Goal: Task Accomplishment & Management: Use online tool/utility

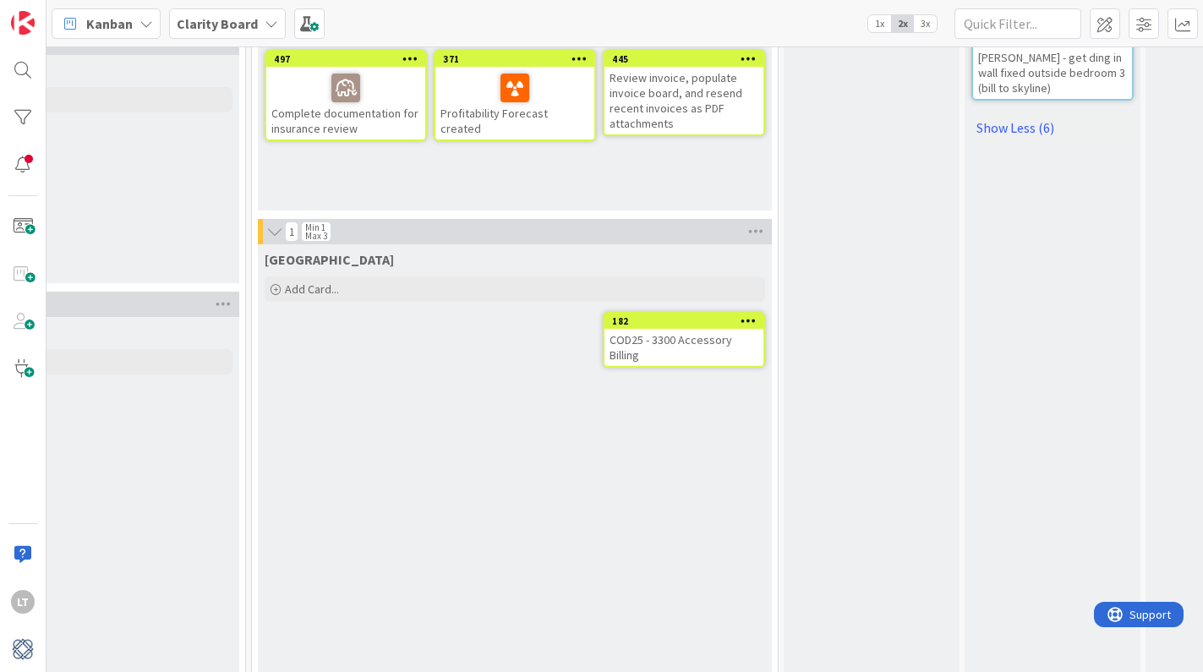
scroll to position [1258, 1218]
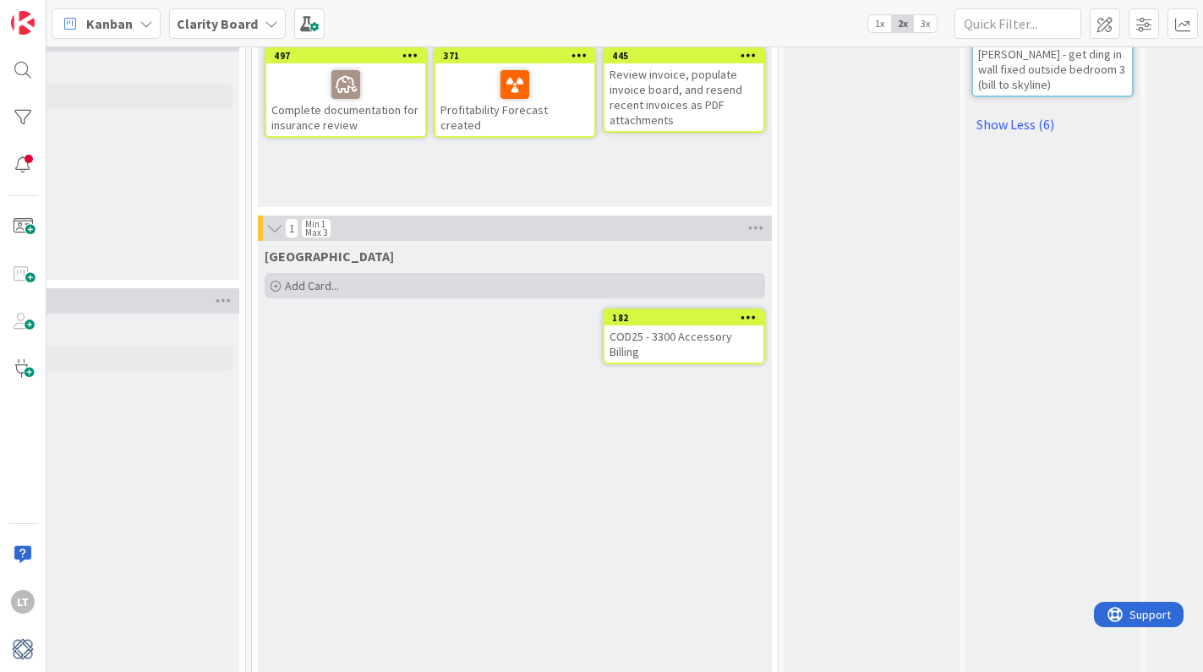
click at [484, 273] on div "Add Card..." at bounding box center [515, 285] width 501 height 25
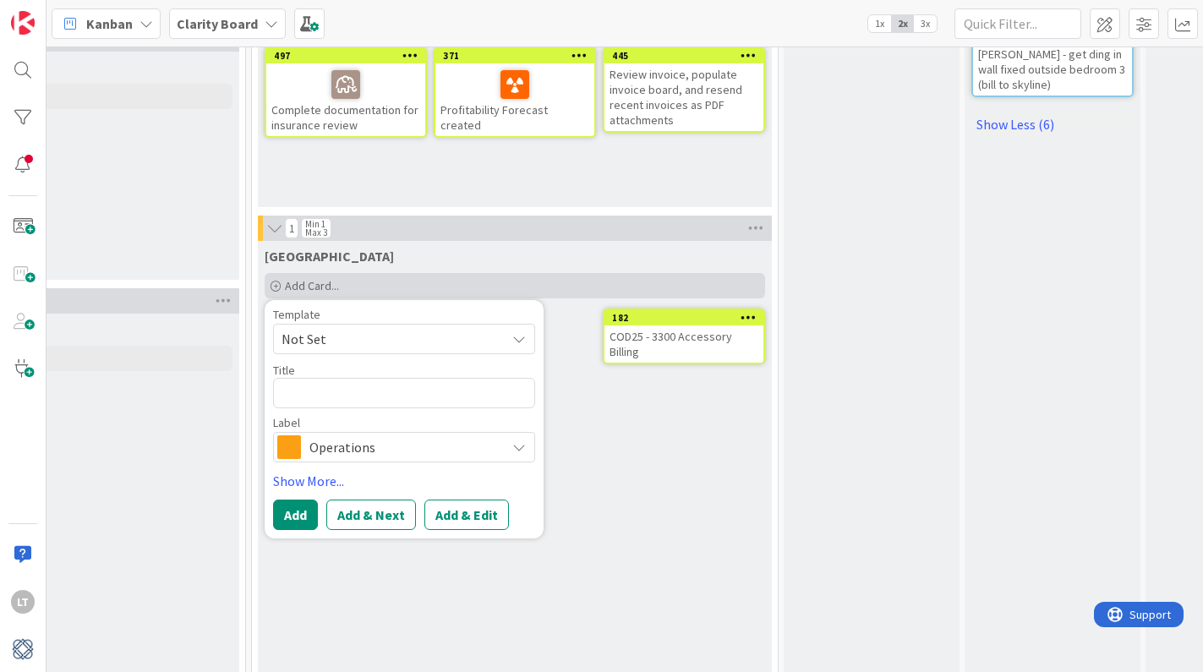
type textarea "x"
type textarea "R"
type textarea "x"
type textarea "RE"
type textarea "x"
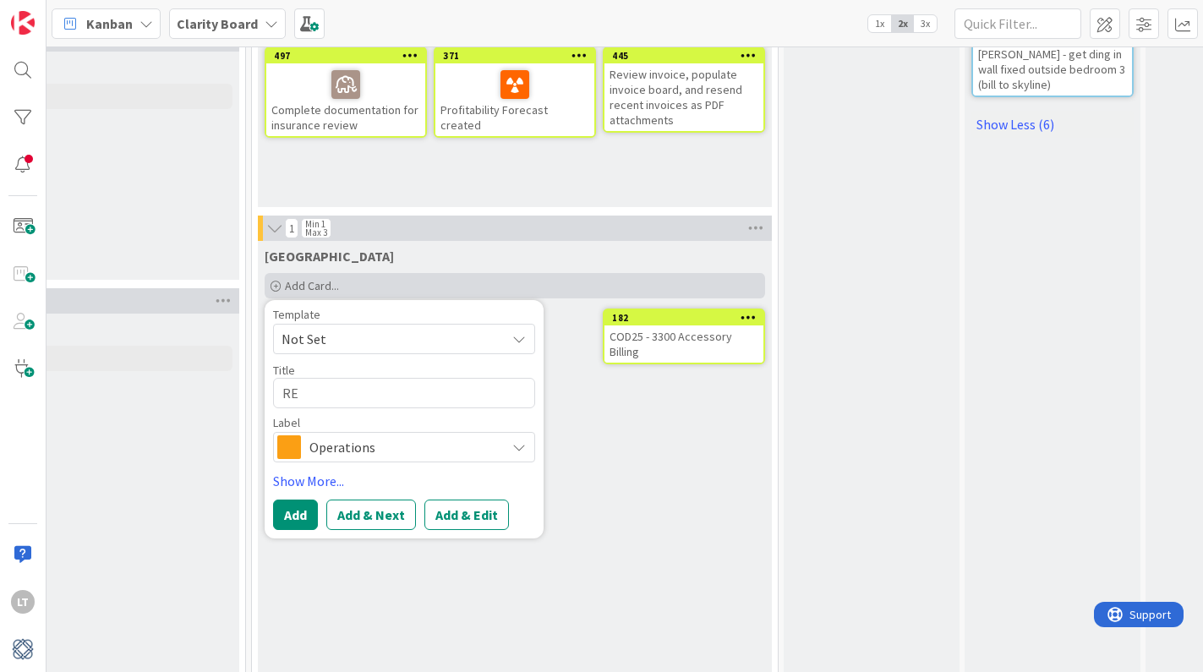
type textarea "REY"
type textarea "x"
type textarea "REYN"
type textarea "x"
type textarea "REYNO"
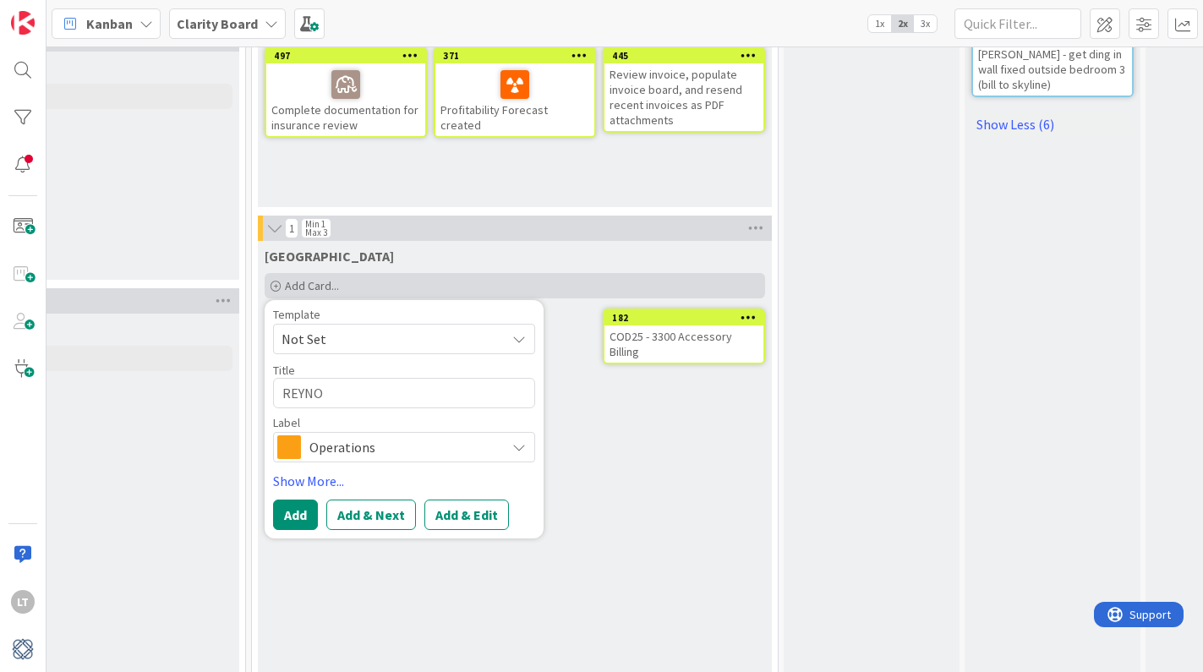
type textarea "x"
type textarea "REYNO"
type textarea "x"
type textarea "REYNO -"
type textarea "x"
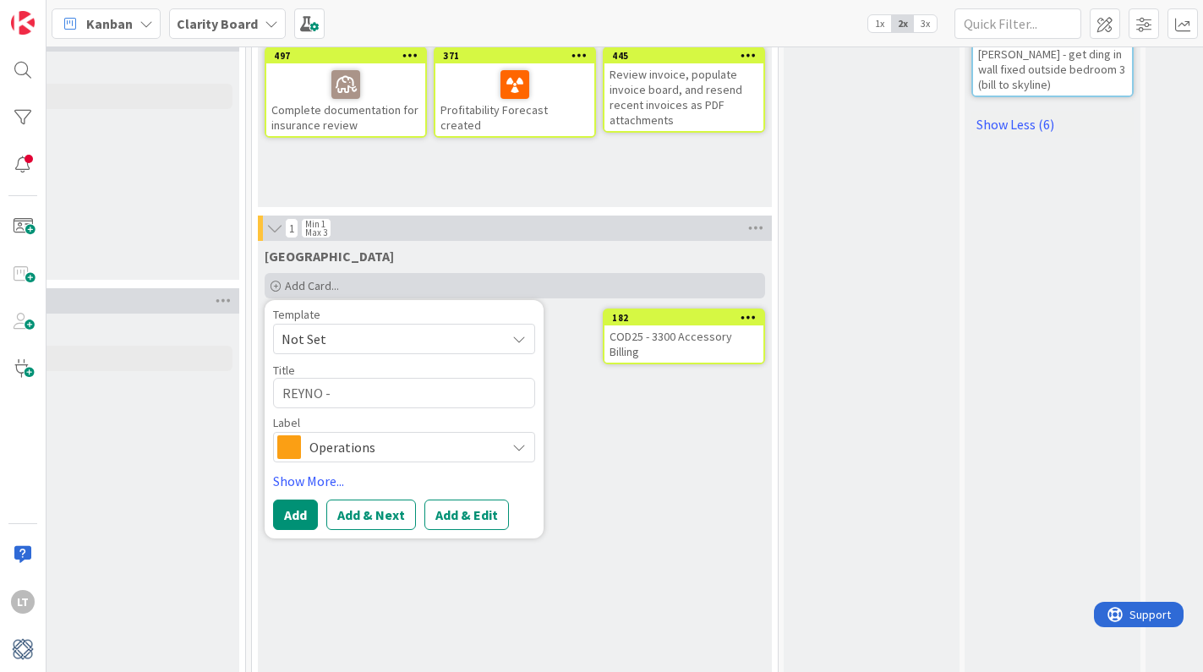
type textarea "REYNO -"
type textarea "x"
type textarea "REYNO - s"
type textarea "x"
type textarea "REYNO - sc"
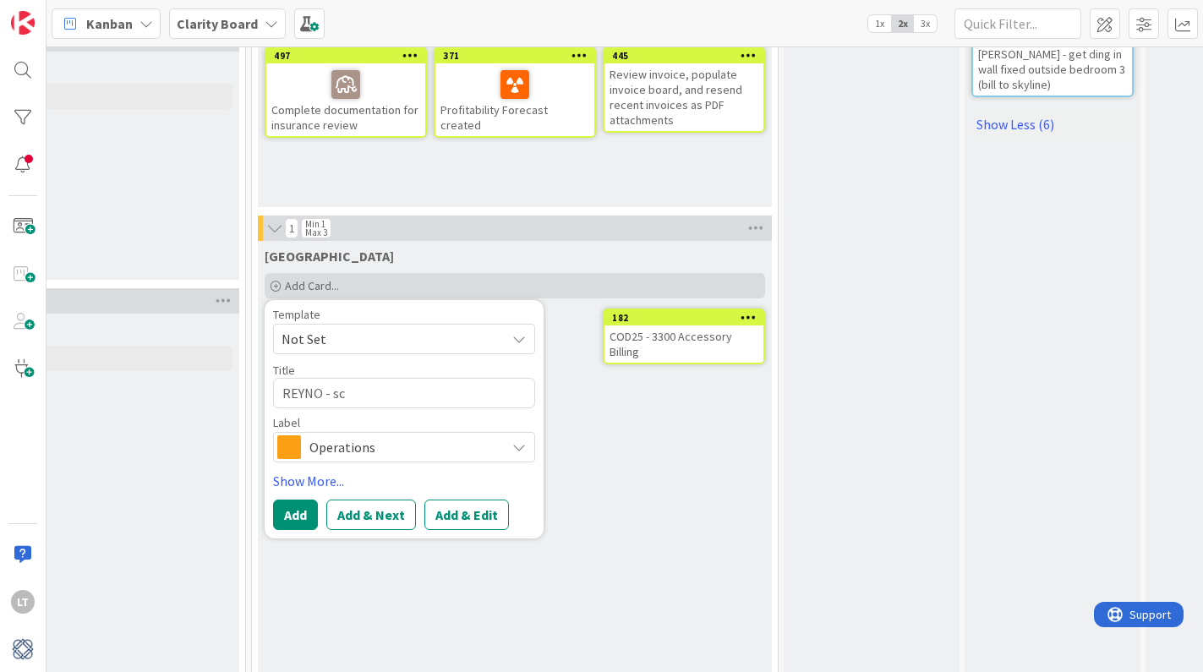
type textarea "x"
type textarea "REYNO - sch"
type textarea "x"
type textarea "REYNO - sche"
type textarea "x"
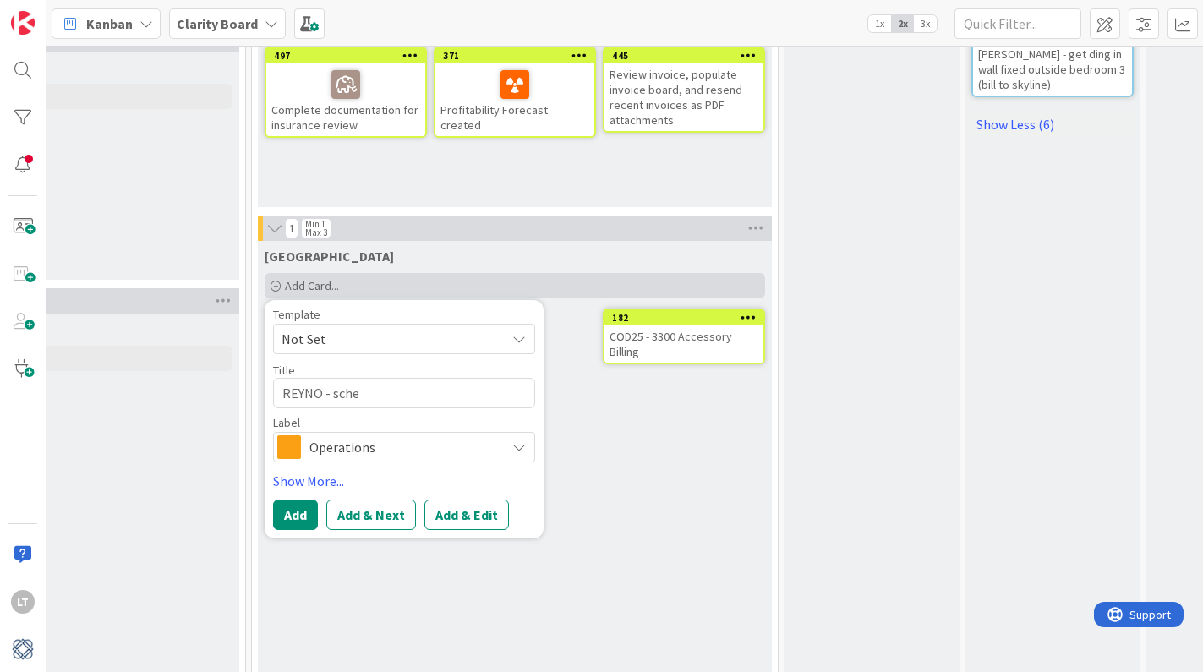
type textarea "REYNO - sched"
type textarea "x"
type textarea "REYNO - schedu"
type textarea "x"
type textarea "REYNO - schedul"
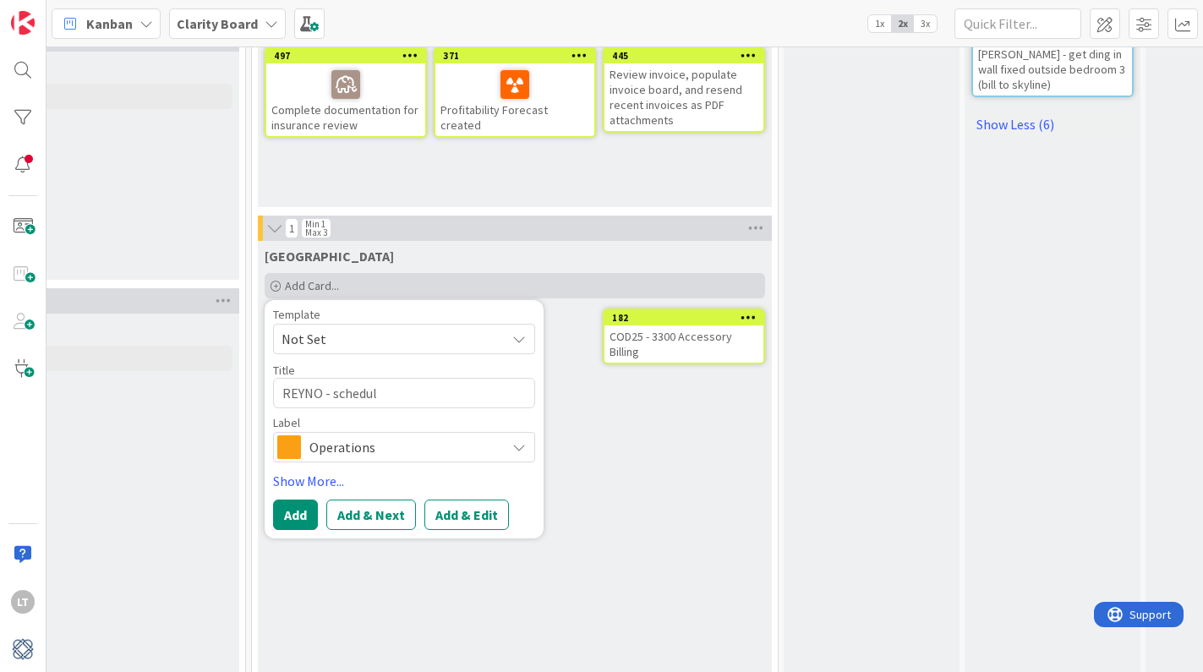
type textarea "x"
type textarea "REYNO - schedule"
type textarea "x"
type textarea "REYNO - schedule"
type textarea "x"
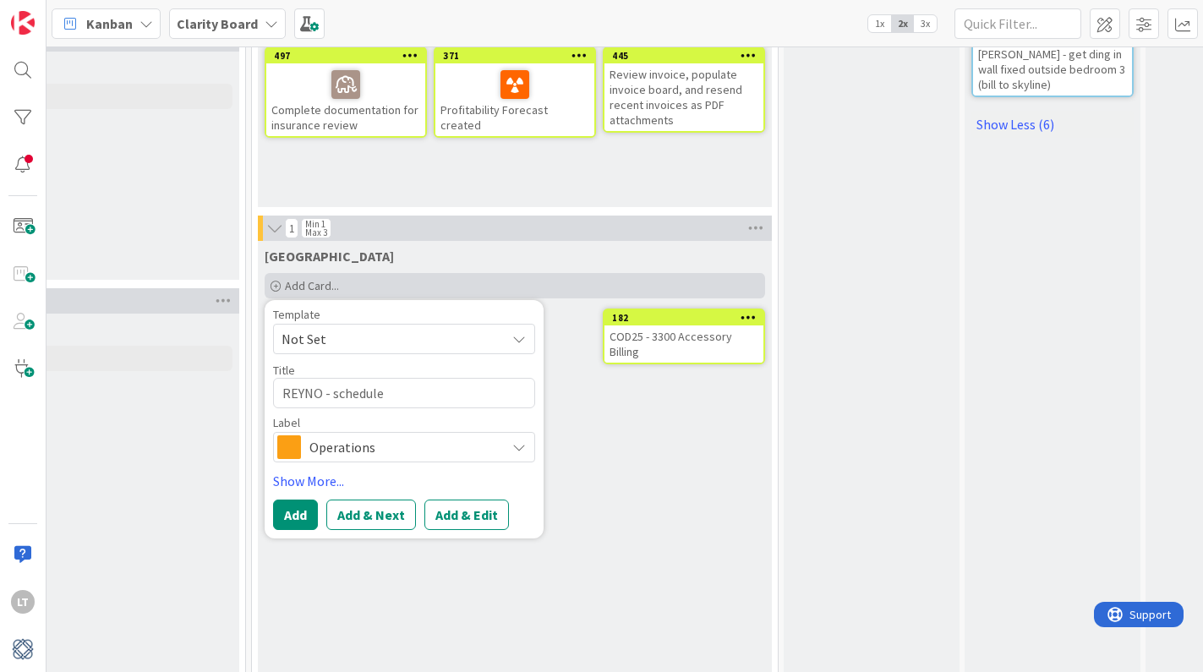
type textarea "REYNO - schedule J"
type textarea "x"
type textarea "REYNO - schedule Ja"
type textarea "x"
type textarea "REYNO - schedule [PERSON_NAME]"
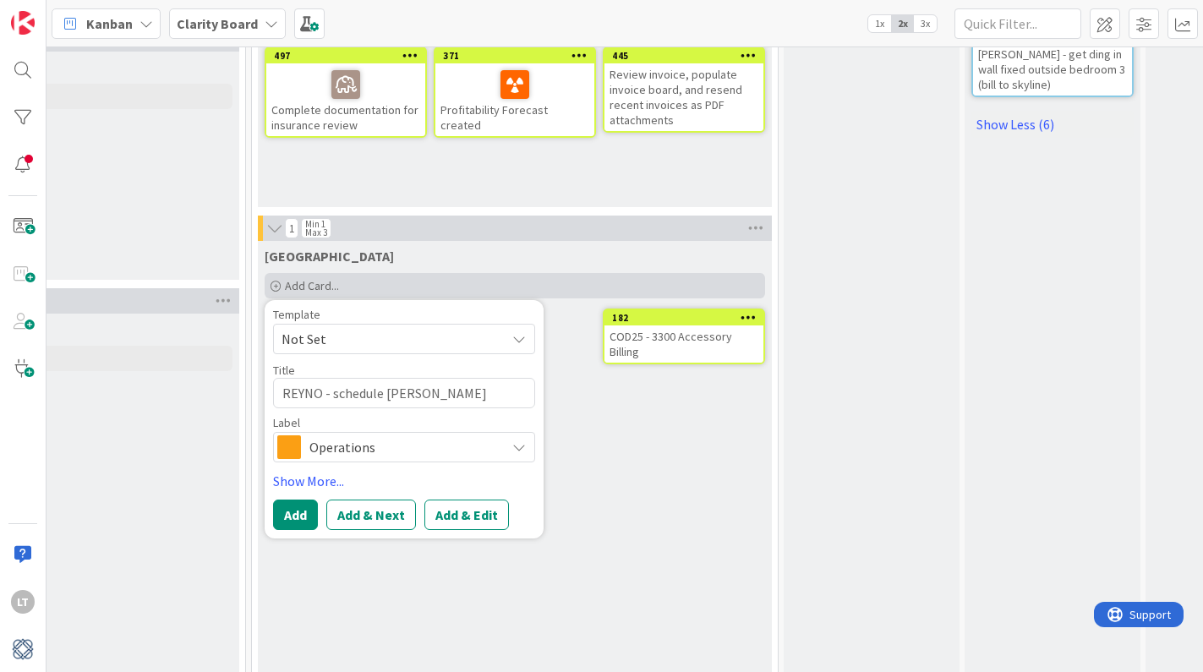
type textarea "x"
type textarea "REYNO - schedule Jaso"
type textarea "x"
type textarea "REYNO - schedule [PERSON_NAME]"
type textarea "x"
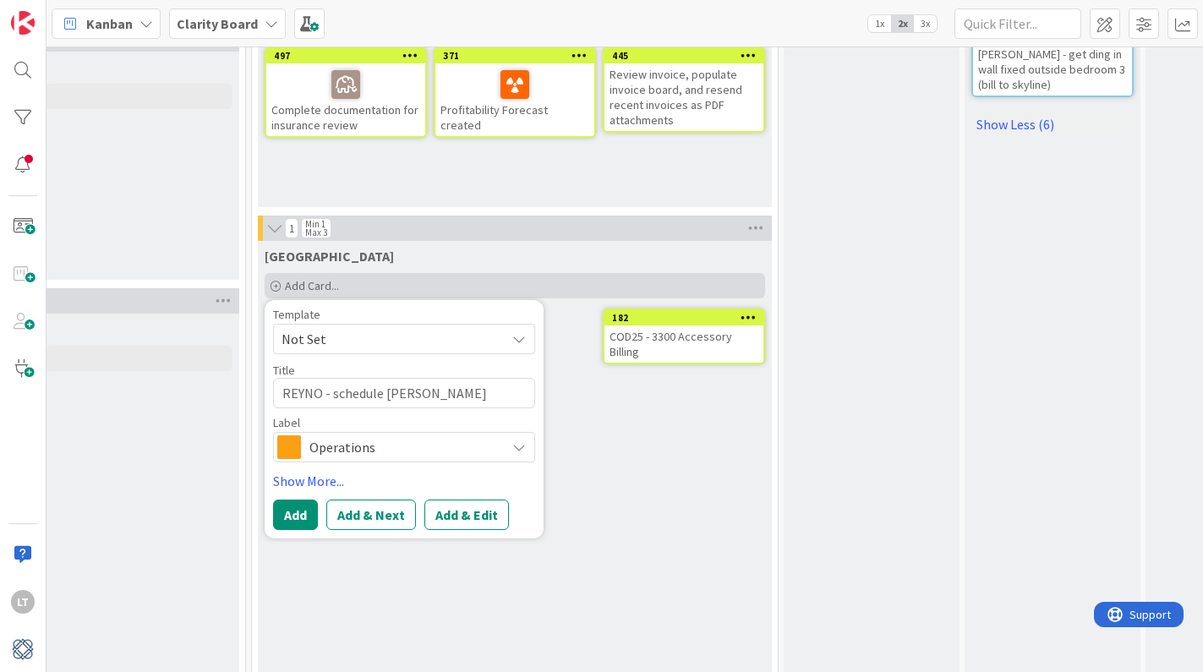
type textarea "REYNO - schedule [PERSON_NAME]"
type textarea "x"
type textarea "REYNO - schedule [PERSON_NAME]"
type textarea "x"
type textarea "REYNO - schedule [PERSON_NAME]"
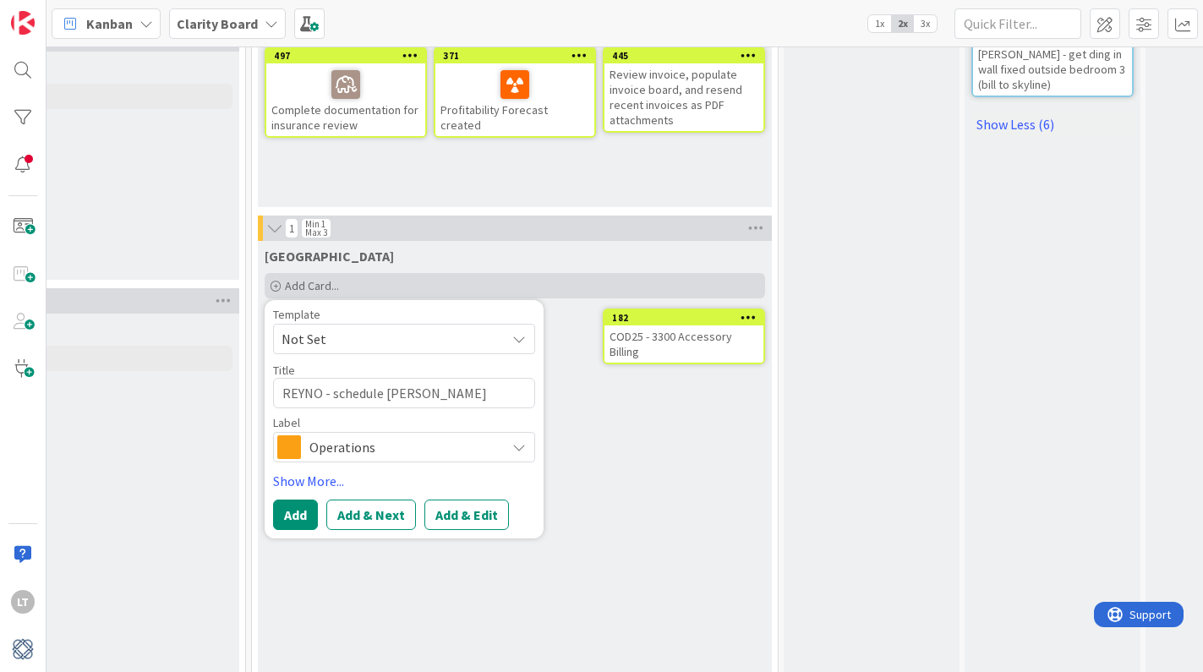
type textarea "x"
type textarea "REYNO - schedule [PERSON_NAME]"
type textarea "x"
type textarea "REYNO - schedule [PERSON_NAME]"
type textarea "x"
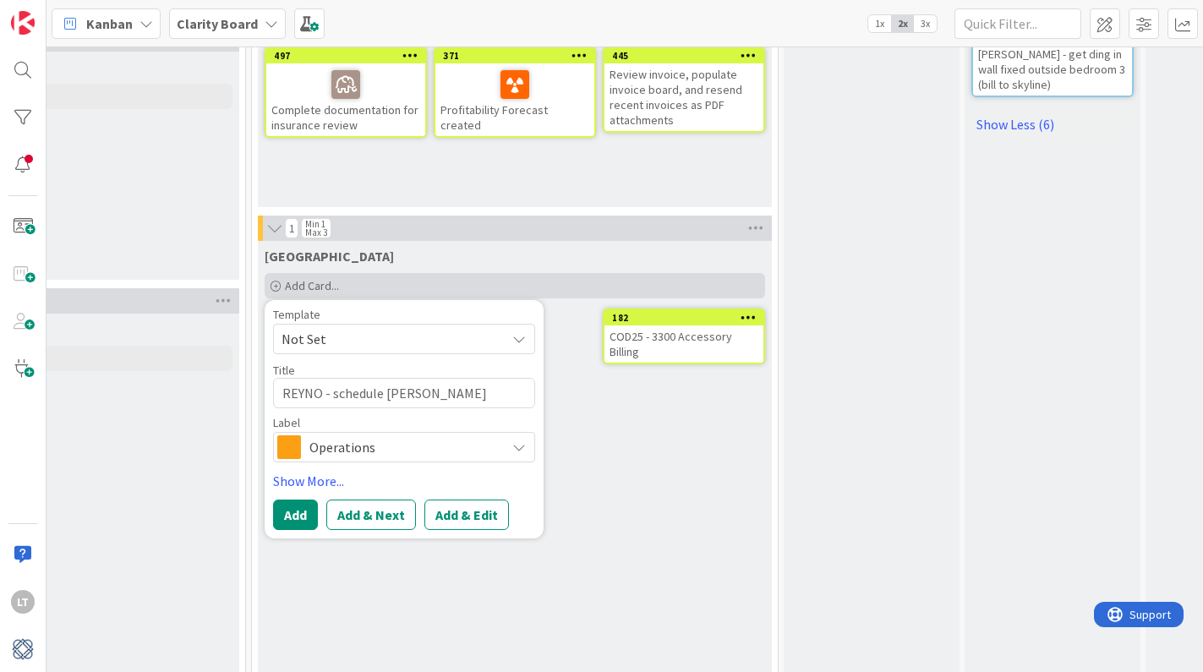
type textarea "REYNO - schedule [PERSON_NAME]"
type textarea "x"
type textarea "REYNO - schedule [PERSON_NAME] to"
type textarea "x"
type textarea "REYNO - schedule [PERSON_NAME] to"
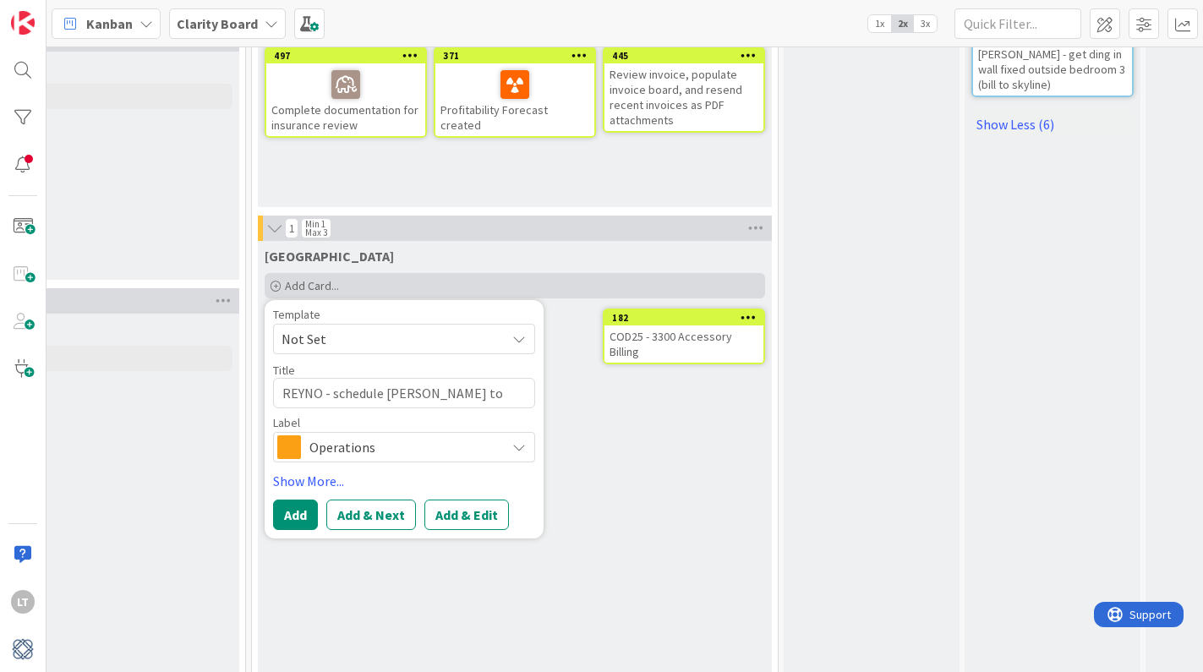
type textarea "x"
type textarea "REYNO - schedule [PERSON_NAME] to r"
type textarea "x"
type textarea "REYNO - schedule [PERSON_NAME] to re"
type textarea "x"
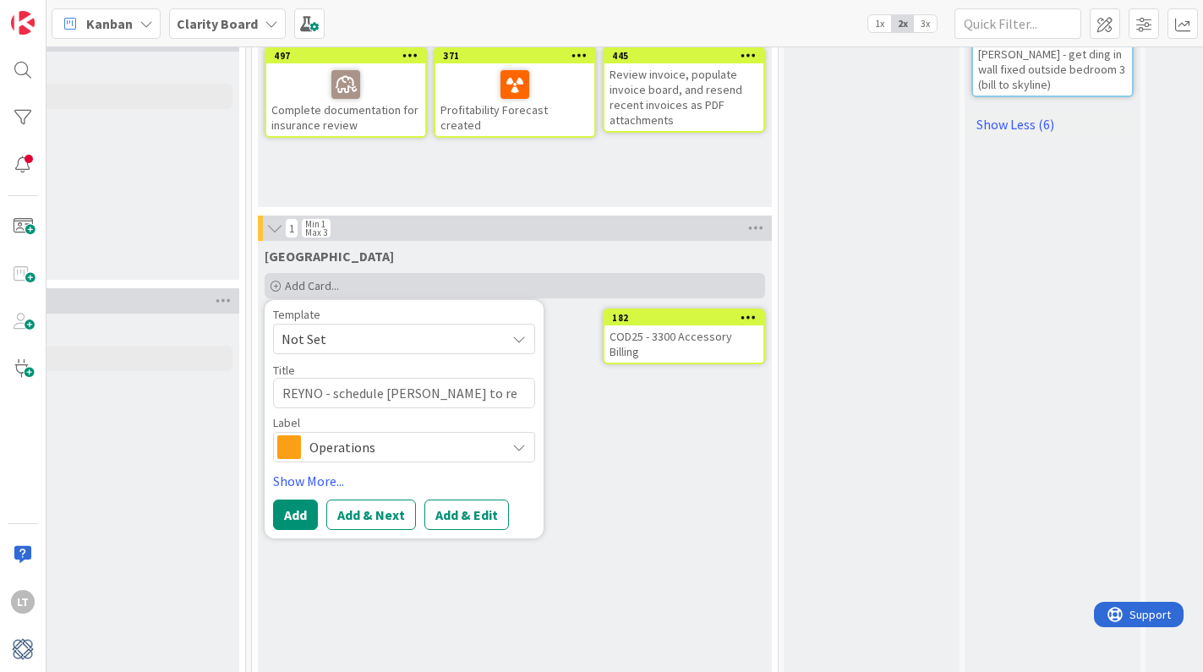
type textarea "REYNO - schedule [PERSON_NAME] to rep"
type textarea "x"
type textarea "REYNO - schedule [PERSON_NAME] to repe"
type textarea "x"
type textarea "REYNO - schedule [PERSON_NAME] to rep"
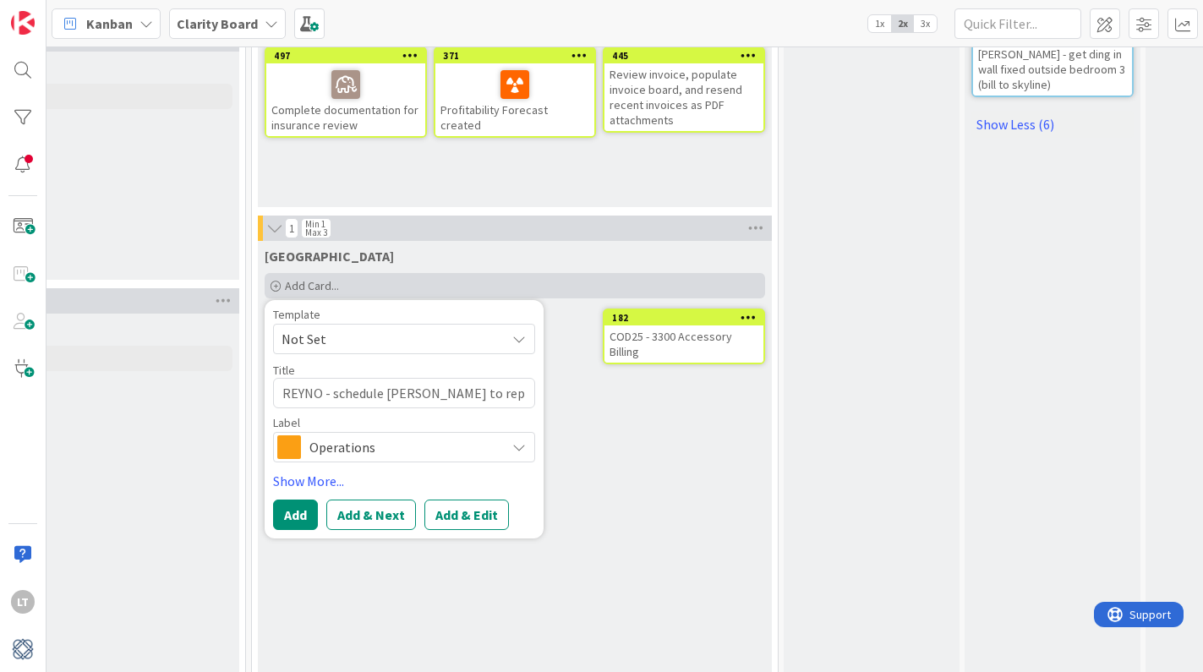
type textarea "x"
type textarea "REYNO - schedule [PERSON_NAME] to repa"
type textarea "x"
type textarea "REYNO - schedule [PERSON_NAME] to repai"
type textarea "x"
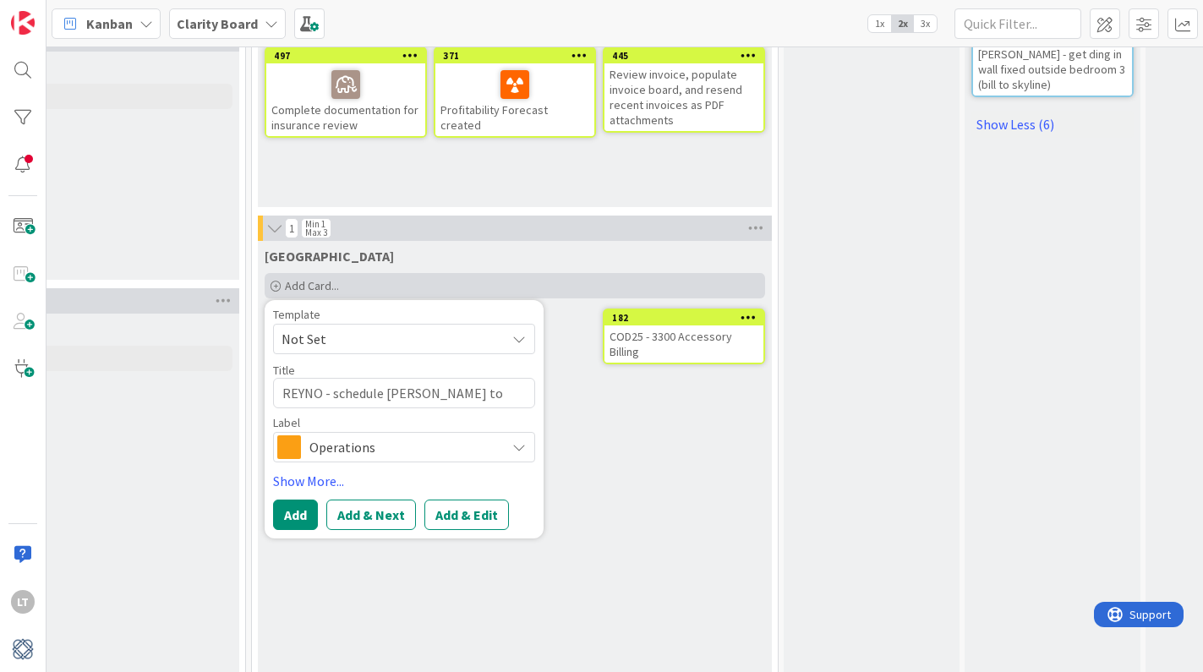
type textarea "REYNO - schedule [PERSON_NAME] to repair"
type textarea "x"
type textarea "REYNO - schedule [PERSON_NAME] to repair"
type textarea "x"
type textarea "REYNO - schedule [PERSON_NAME] to repair R"
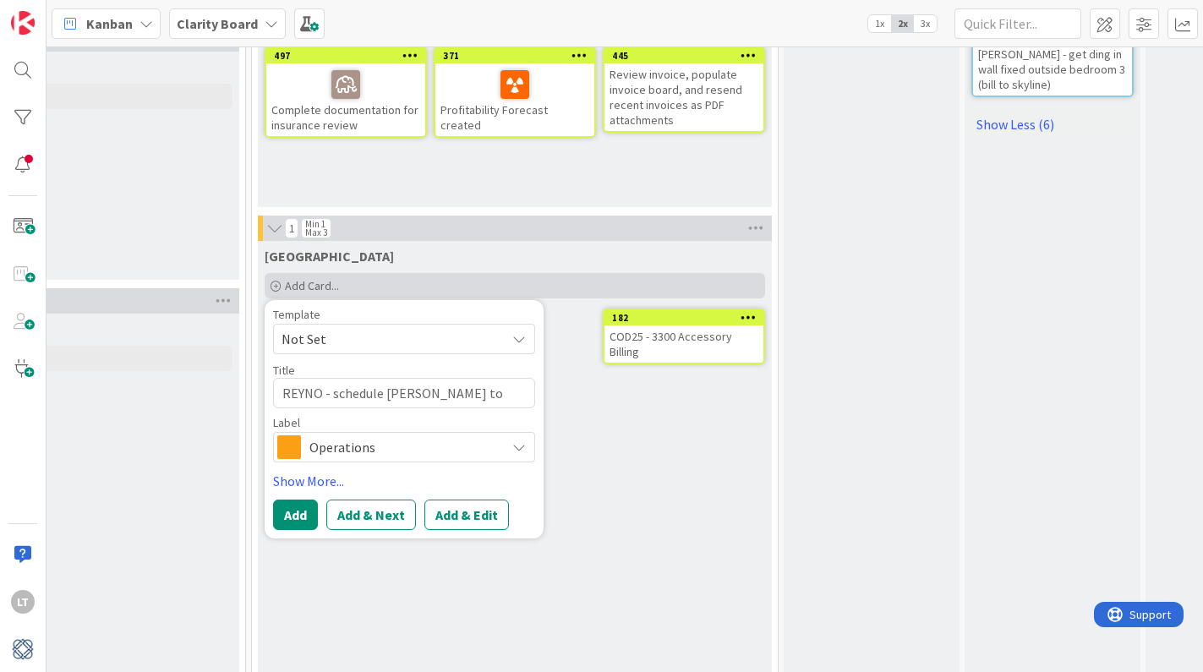
type textarea "x"
type textarea "REYNO - schedule [PERSON_NAME] to repair Re"
type textarea "x"
type textarea "REYNO - schedule [PERSON_NAME] to repair Rey"
type textarea "x"
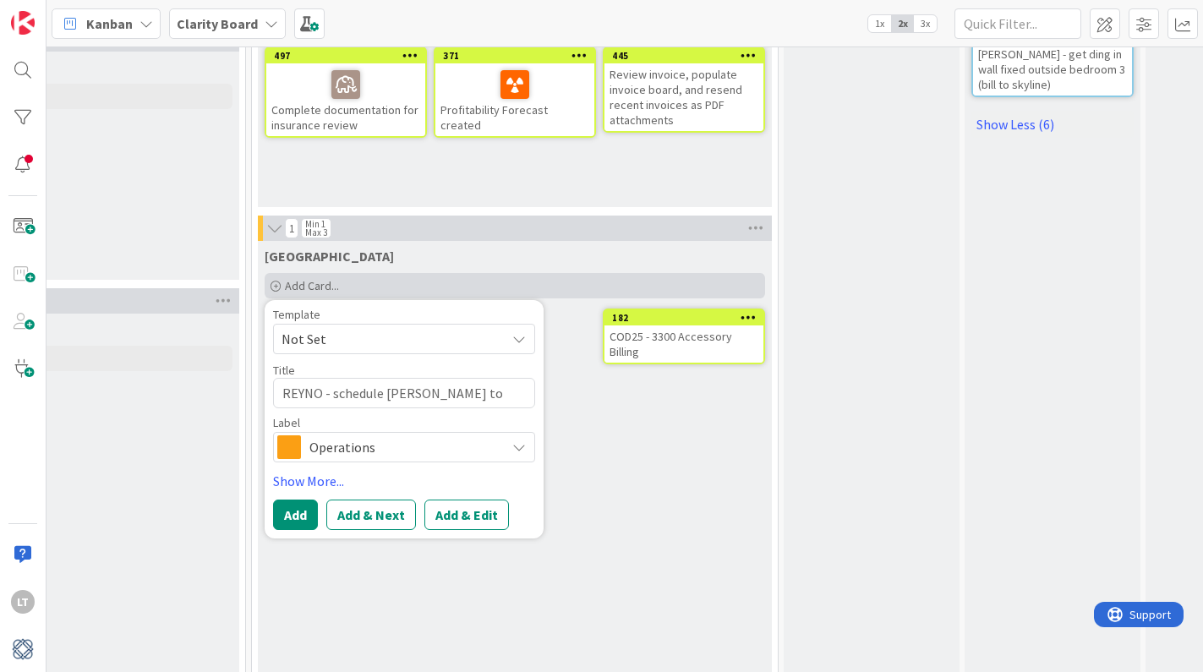
type textarea "REYNO - schedule [PERSON_NAME] to repair [GEOGRAPHIC_DATA]"
type textarea "x"
type textarea "REYNO - schedule [PERSON_NAME] to repair Rey"
type textarea "x"
type textarea "REYNO - schedule [PERSON_NAME] to repair [GEOGRAPHIC_DATA]"
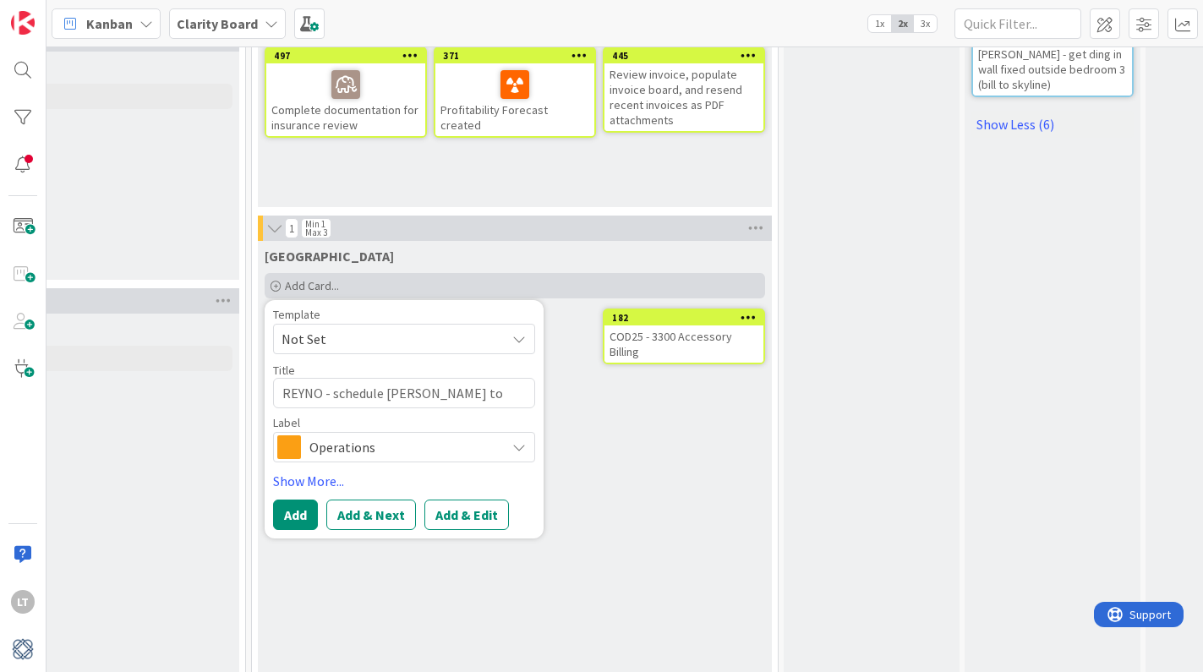
type textarea "x"
type textarea "REYNO - schedule [PERSON_NAME] to repair [GEOGRAPHIC_DATA]"
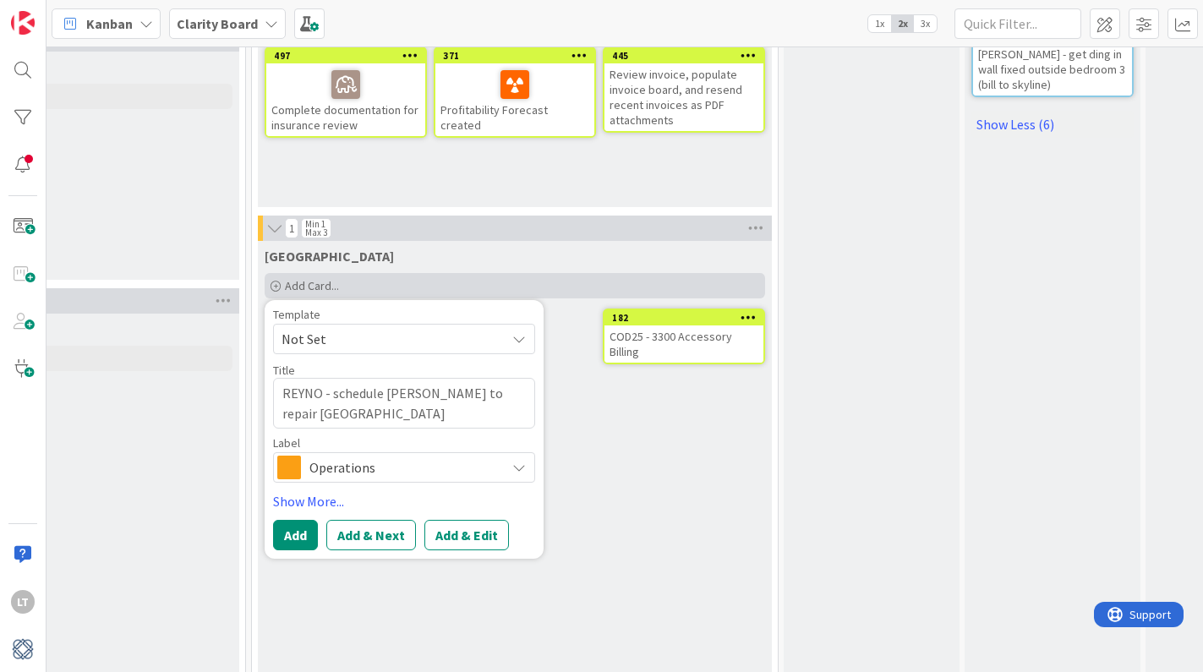
type textarea "x"
type textarea "REYNO - schedule [PERSON_NAME] to repair [PERSON_NAME]"
type textarea "x"
type textarea "REYNO - schedule [PERSON_NAME] to repair [PERSON_NAME]"
type textarea "x"
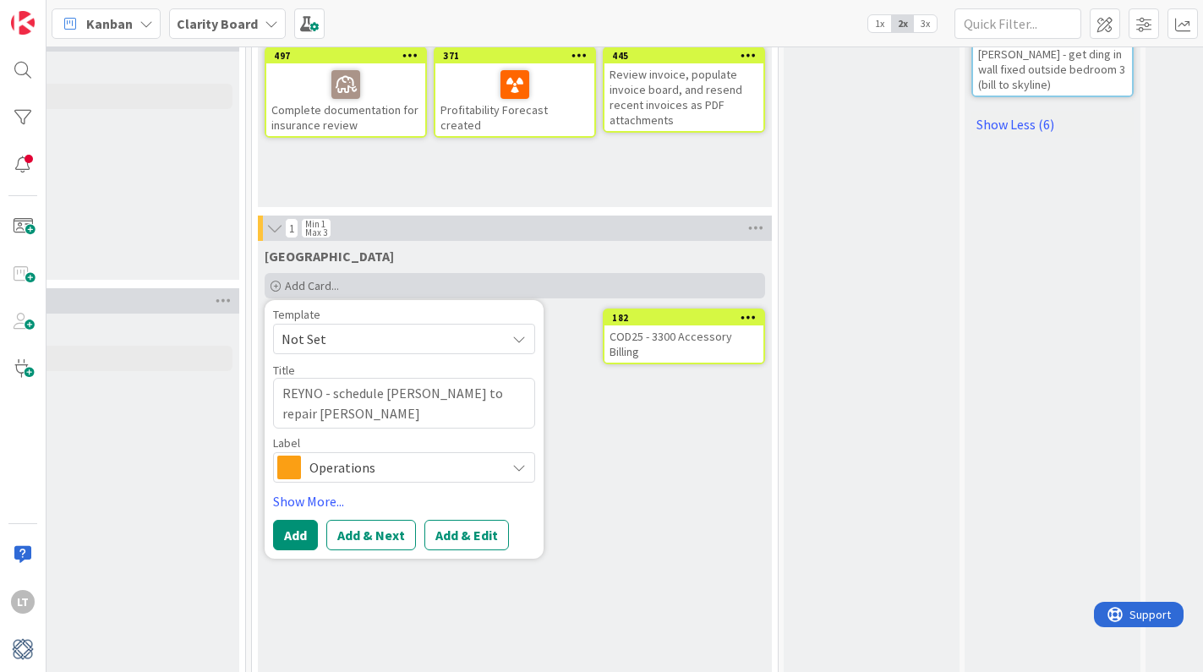
type textarea "REYNO - schedule [PERSON_NAME] to repair [PERSON_NAME]"
type textarea "x"
type textarea "REYNO - schedule [PERSON_NAME] to repair [PERSON_NAME]"
type textarea "x"
type textarea "REYNO - schedule [PERSON_NAME] to repair [PERSON_NAME]"
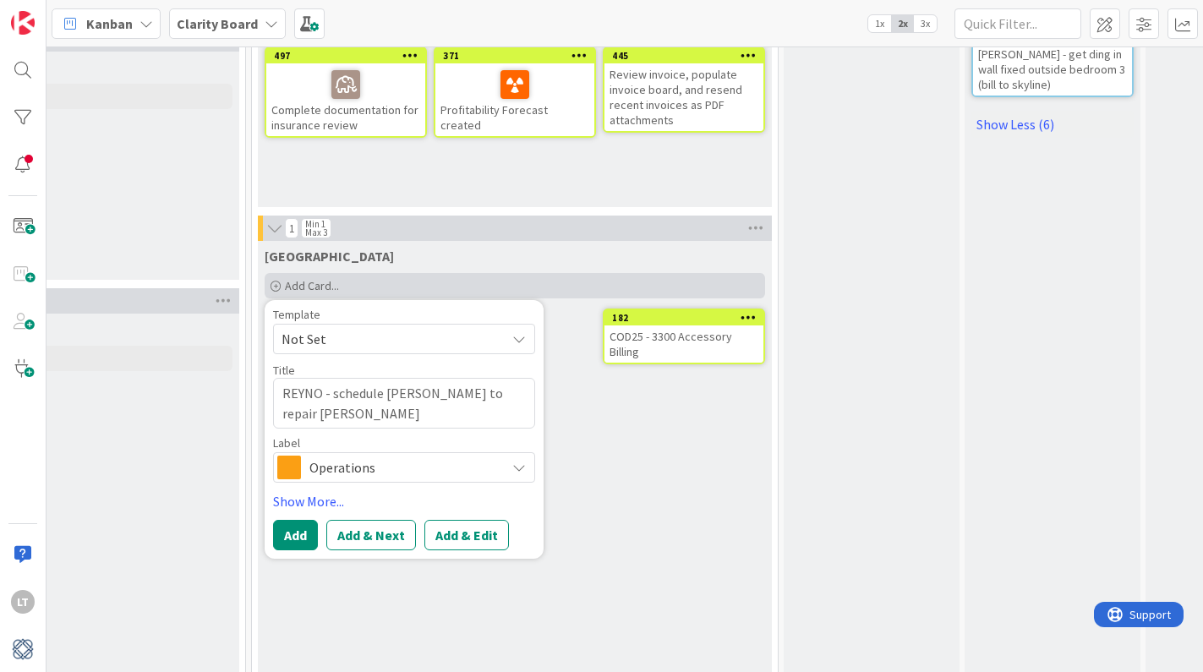
type textarea "x"
type textarea "REYNO - schedule [PERSON_NAME] to repair [PERSON_NAME]"
type textarea "x"
type textarea "REYNO - schedule [PERSON_NAME] to repair [PERSON_NAME]"
type textarea "x"
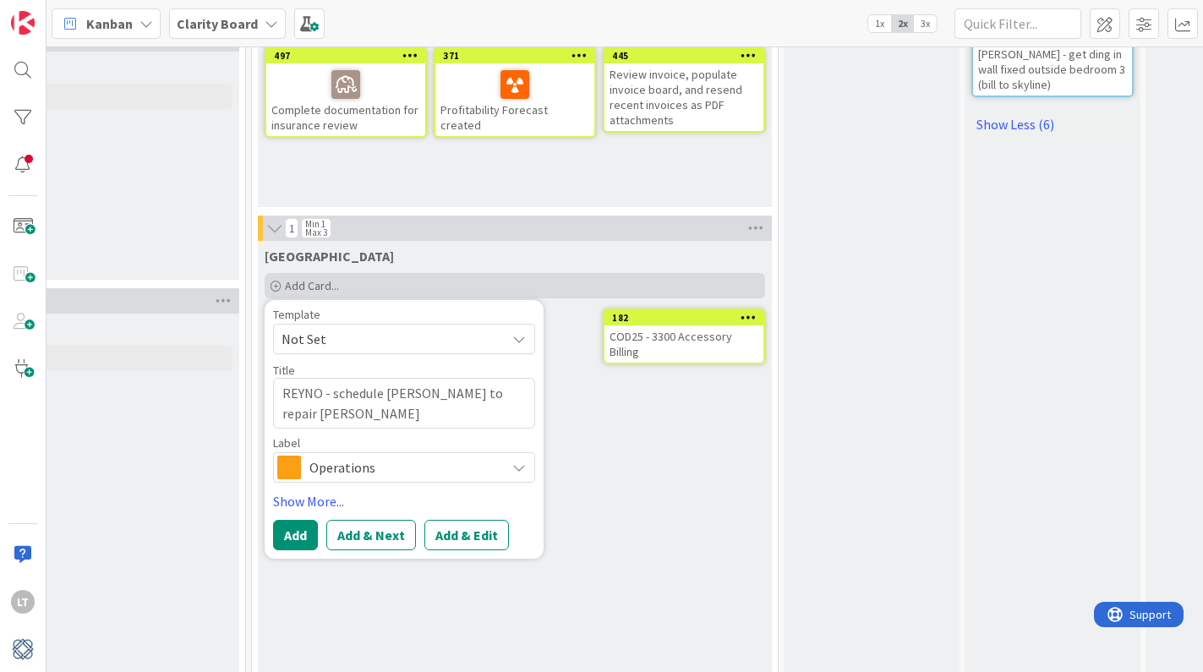
type textarea "REYNO - schedule [PERSON_NAME] to repair [PERSON_NAME]"
type textarea "x"
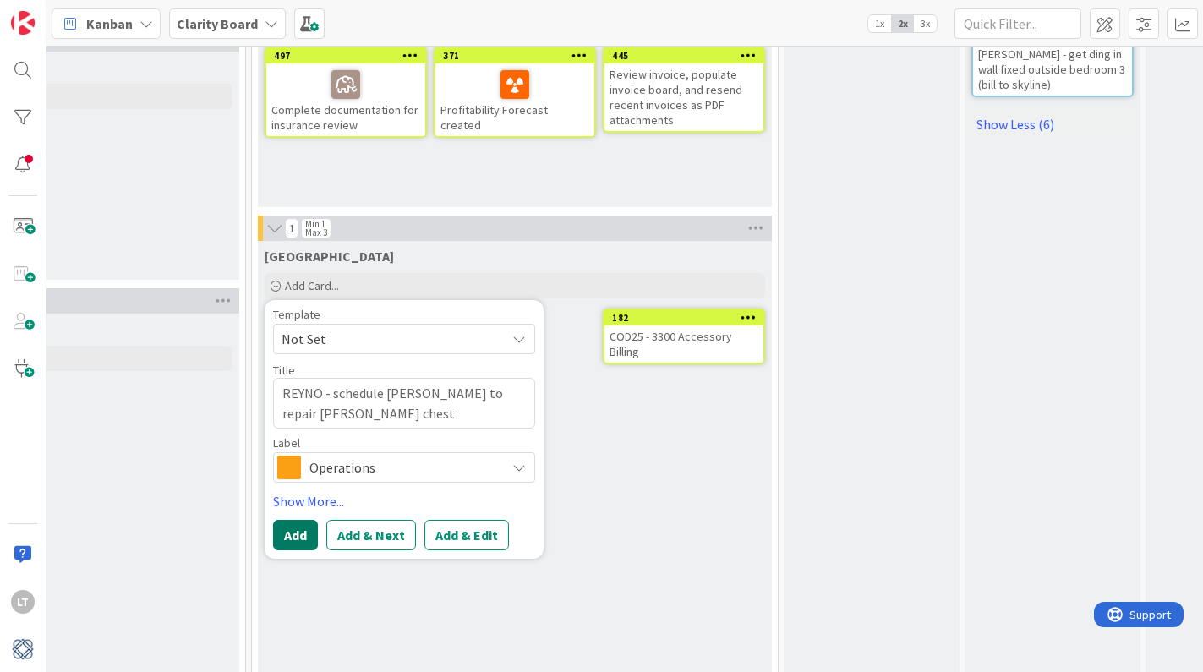
type textarea "REYNO - schedule [PERSON_NAME] to repair [PERSON_NAME] chest"
click at [289, 520] on button "Add" at bounding box center [295, 535] width 45 height 30
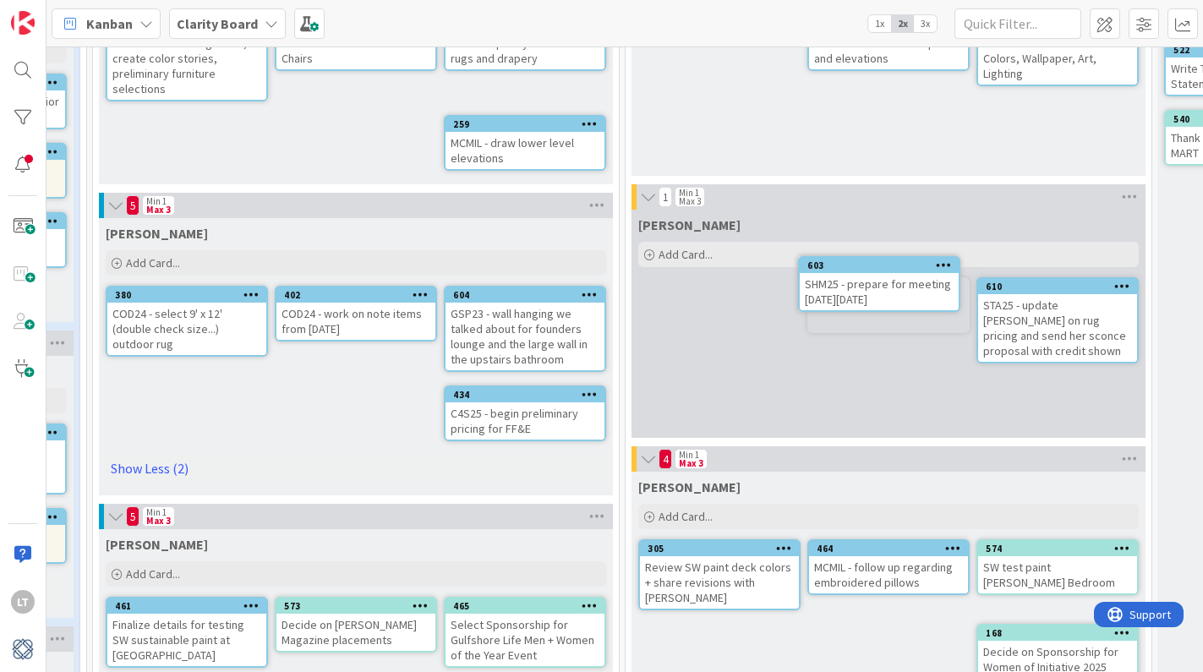
scroll to position [200, 845]
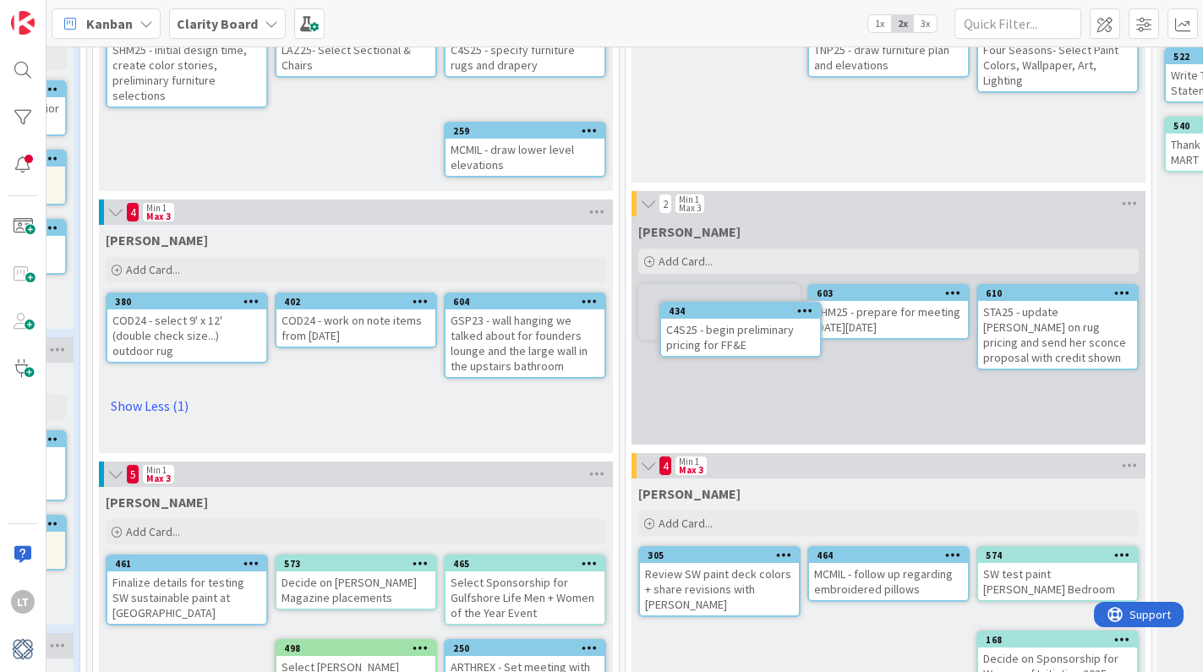
drag, startPoint x: 481, startPoint y: 431, endPoint x: 518, endPoint y: 413, distance: 41.6
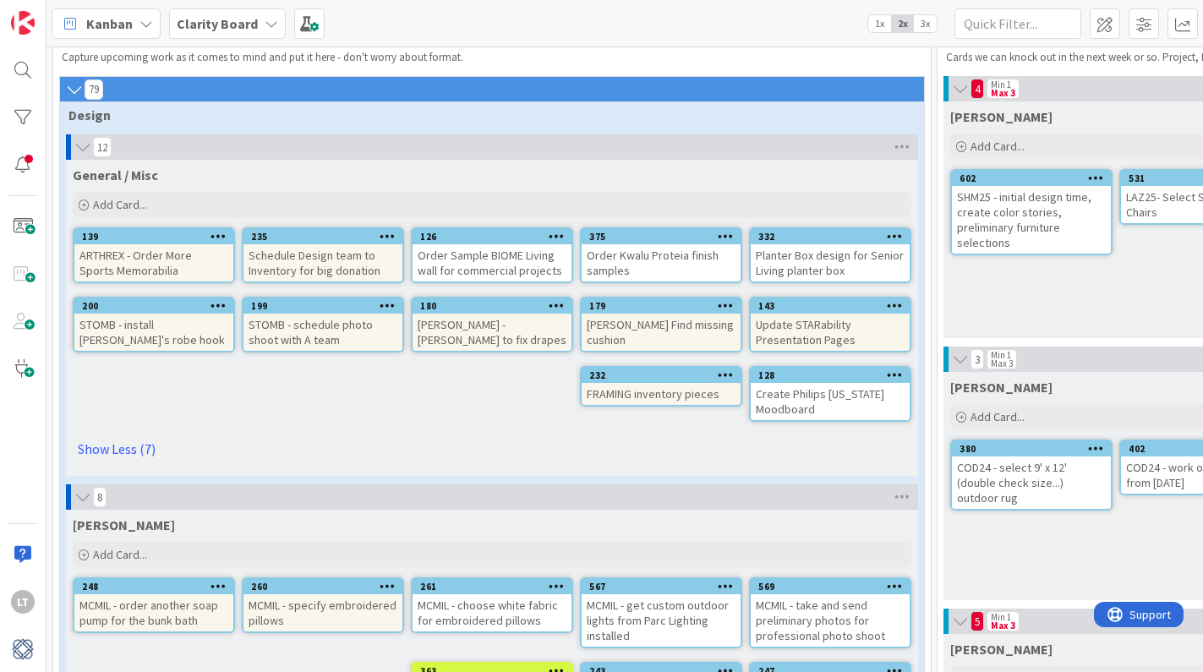
scroll to position [53, 0]
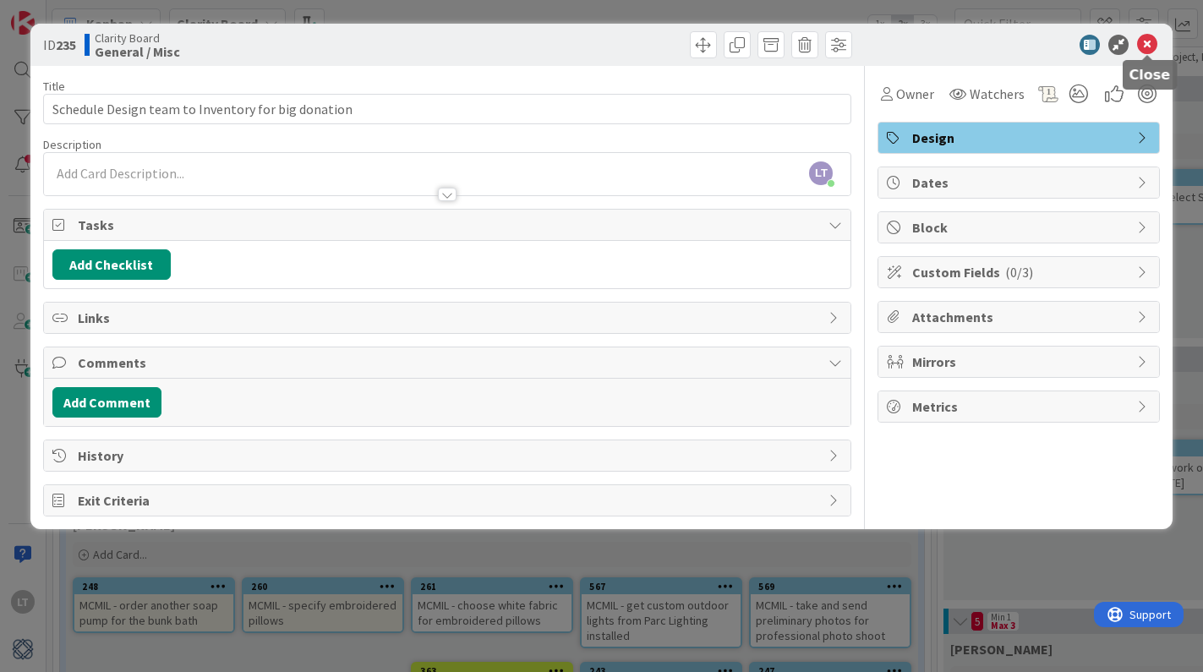
click at [1147, 40] on icon at bounding box center [1147, 45] width 20 height 20
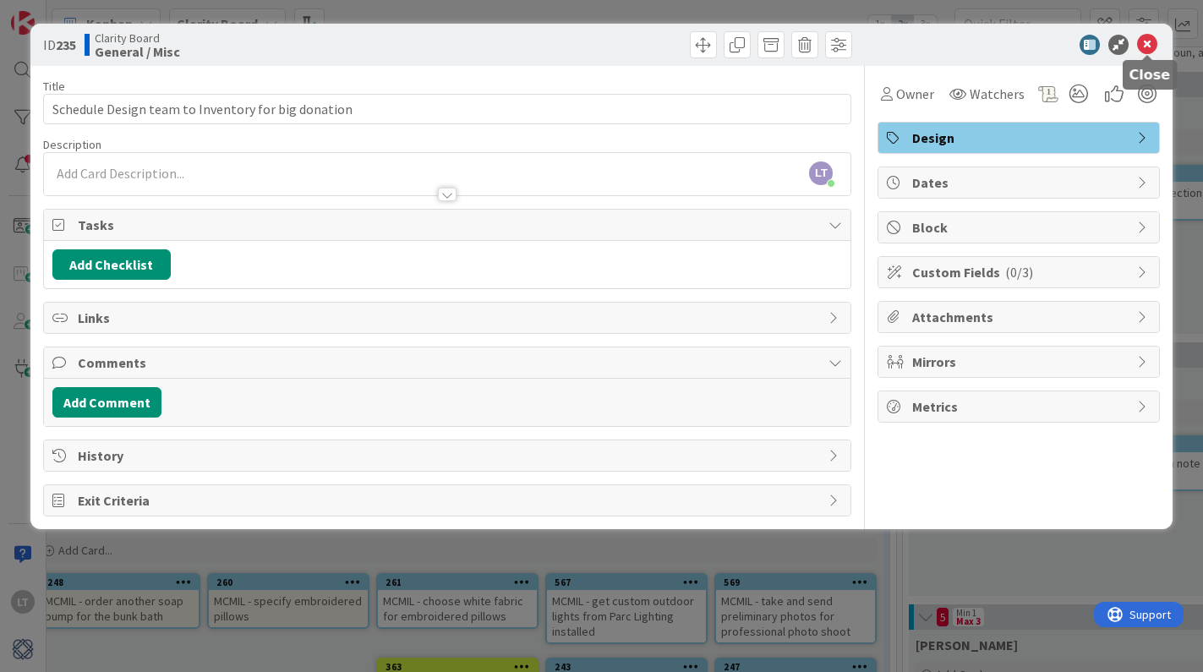
click at [1146, 36] on icon at bounding box center [1147, 45] width 20 height 20
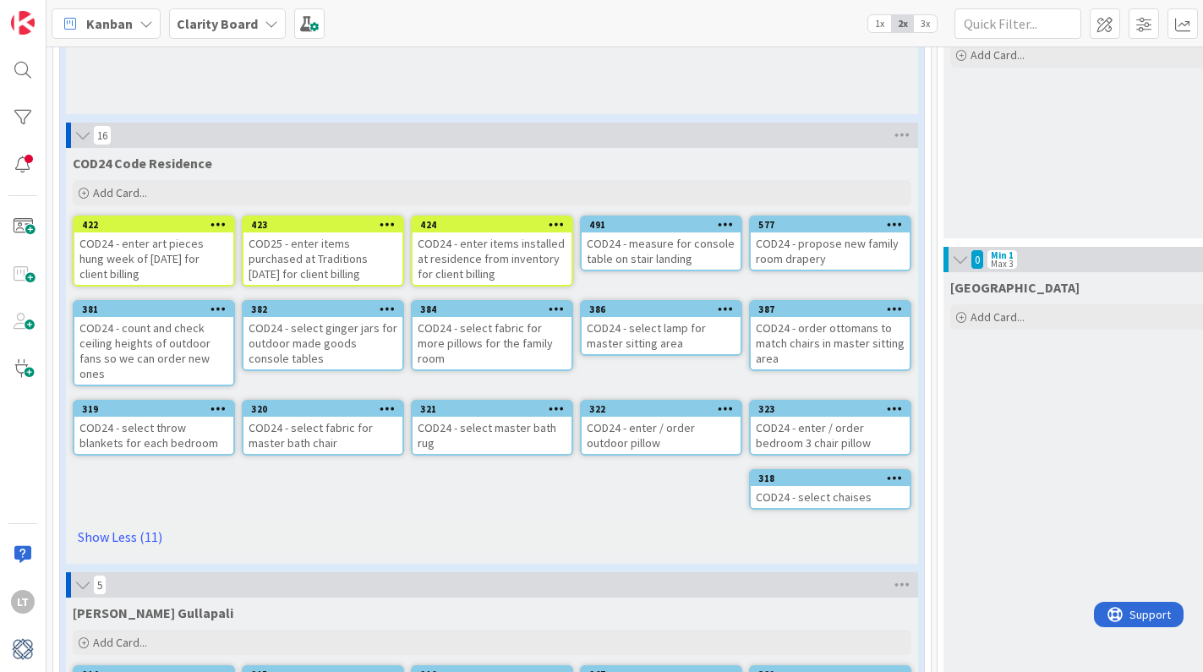
scroll to position [1238, 0]
